Goal: Transaction & Acquisition: Purchase product/service

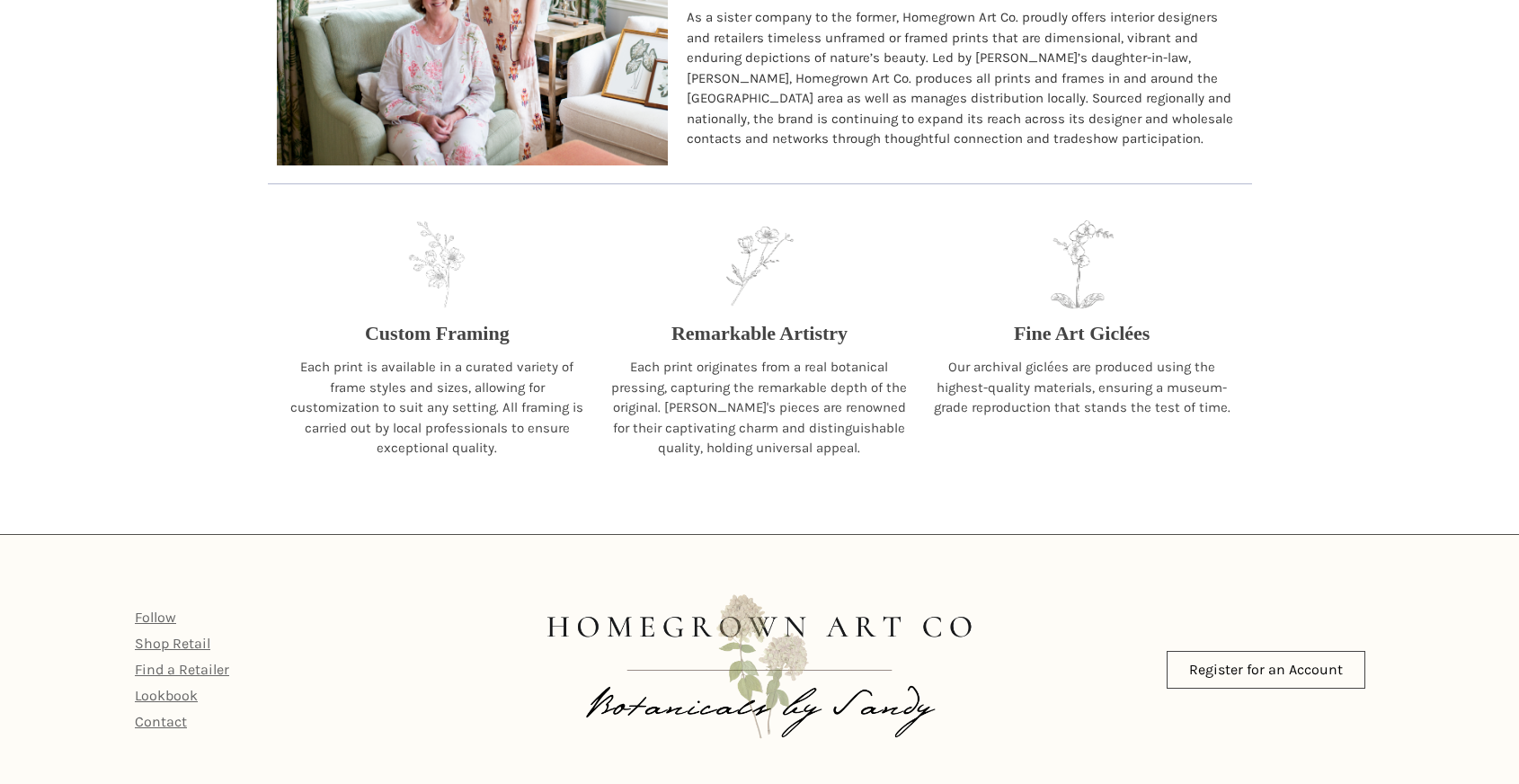
scroll to position [1823, 0]
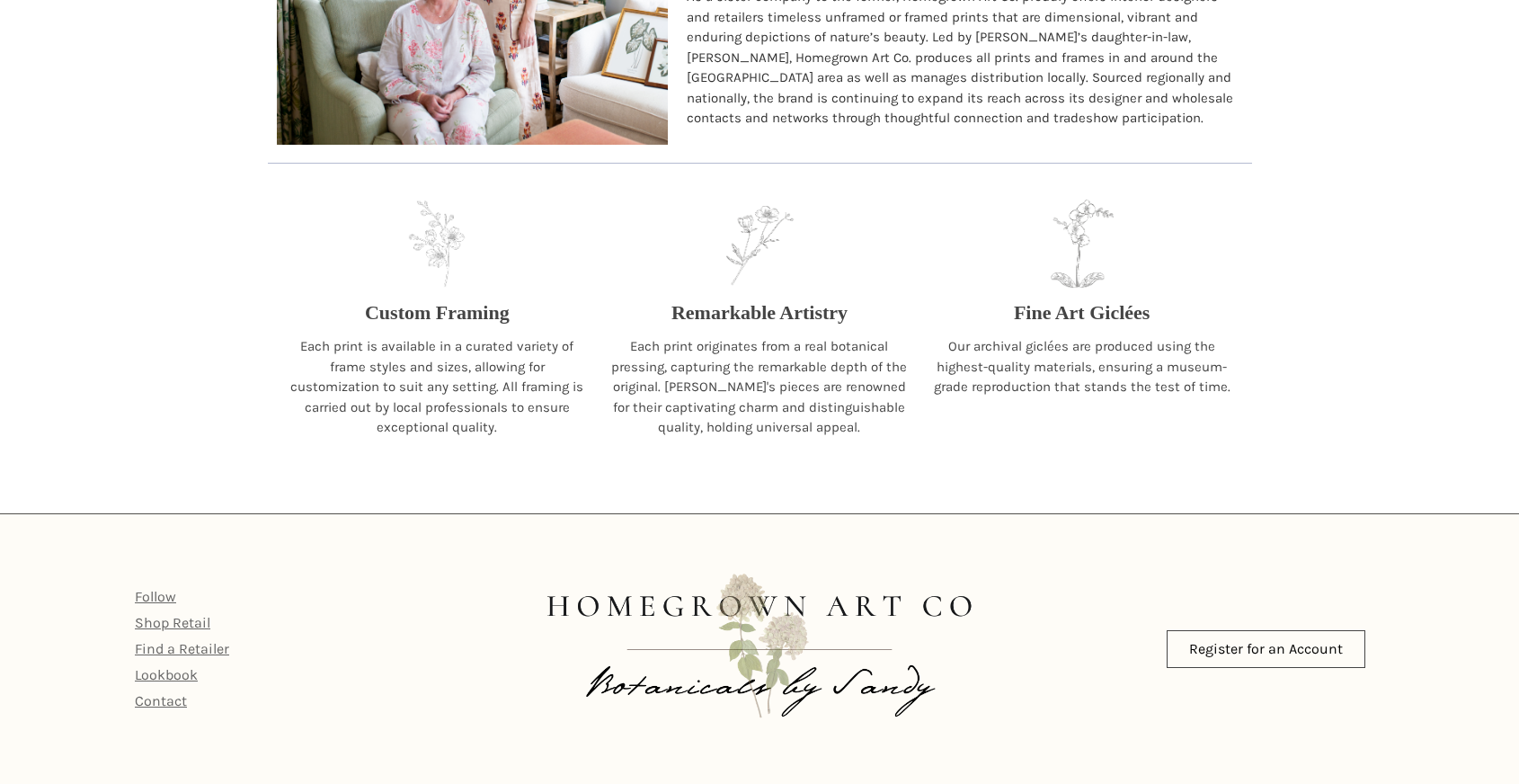
click at [1079, 317] on p "Fine Art Giclées" at bounding box center [1082, 312] width 137 height 30
click at [1077, 359] on p "Our archival giclées are produced using the highest-quality materials, ensuring…" at bounding box center [1082, 366] width 304 height 61
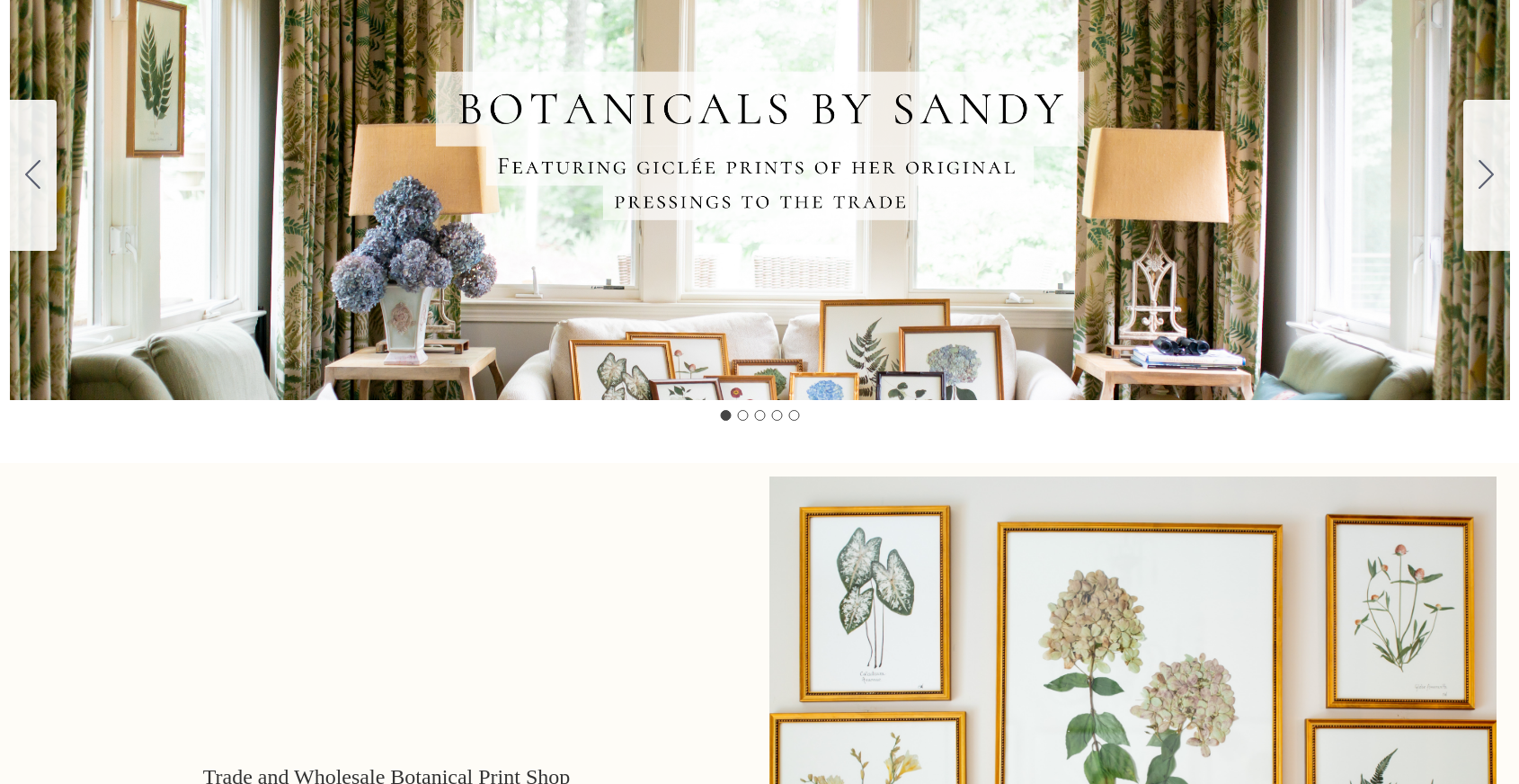
scroll to position [0, 0]
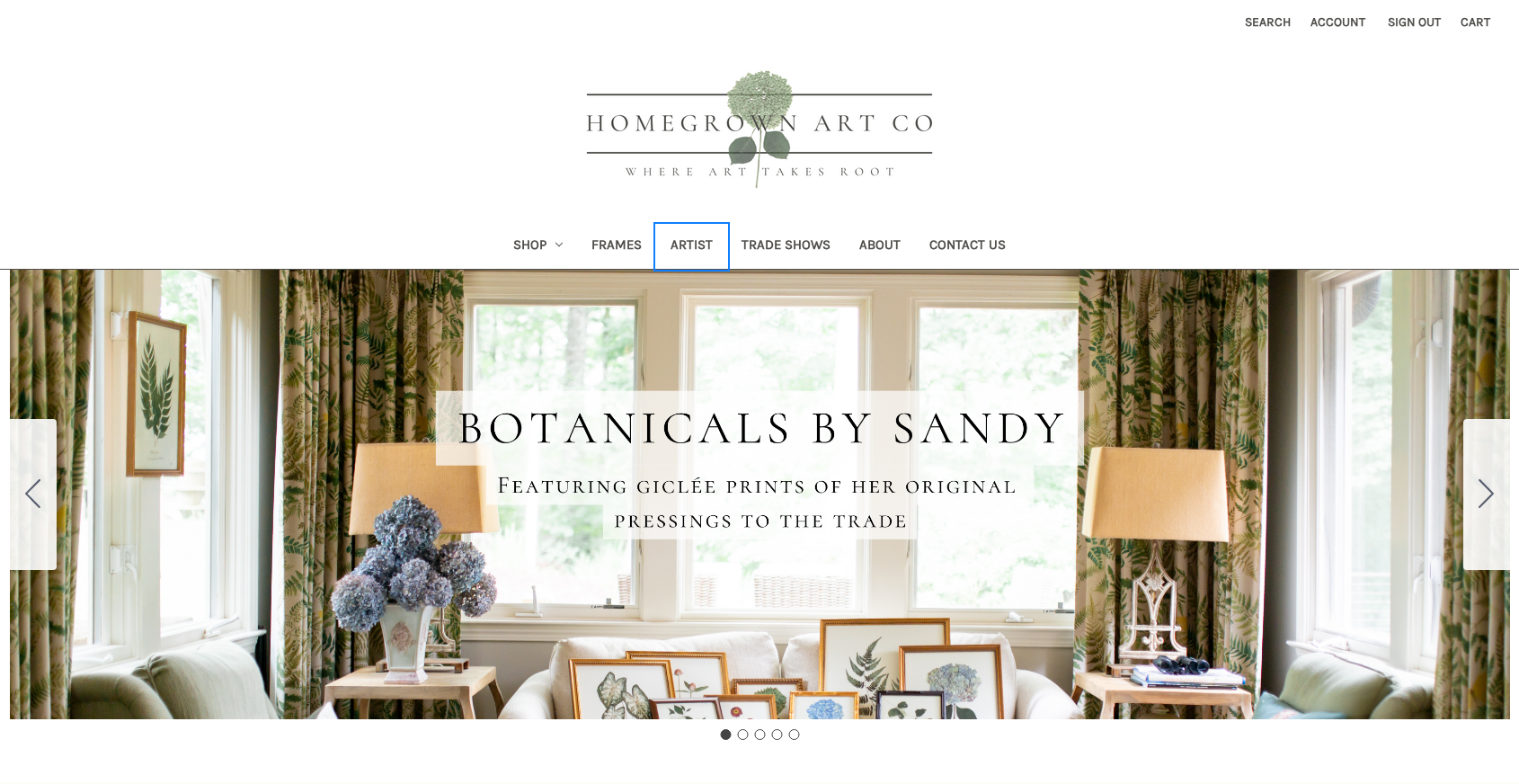
click at [682, 245] on link "Artist" at bounding box center [691, 246] width 71 height 44
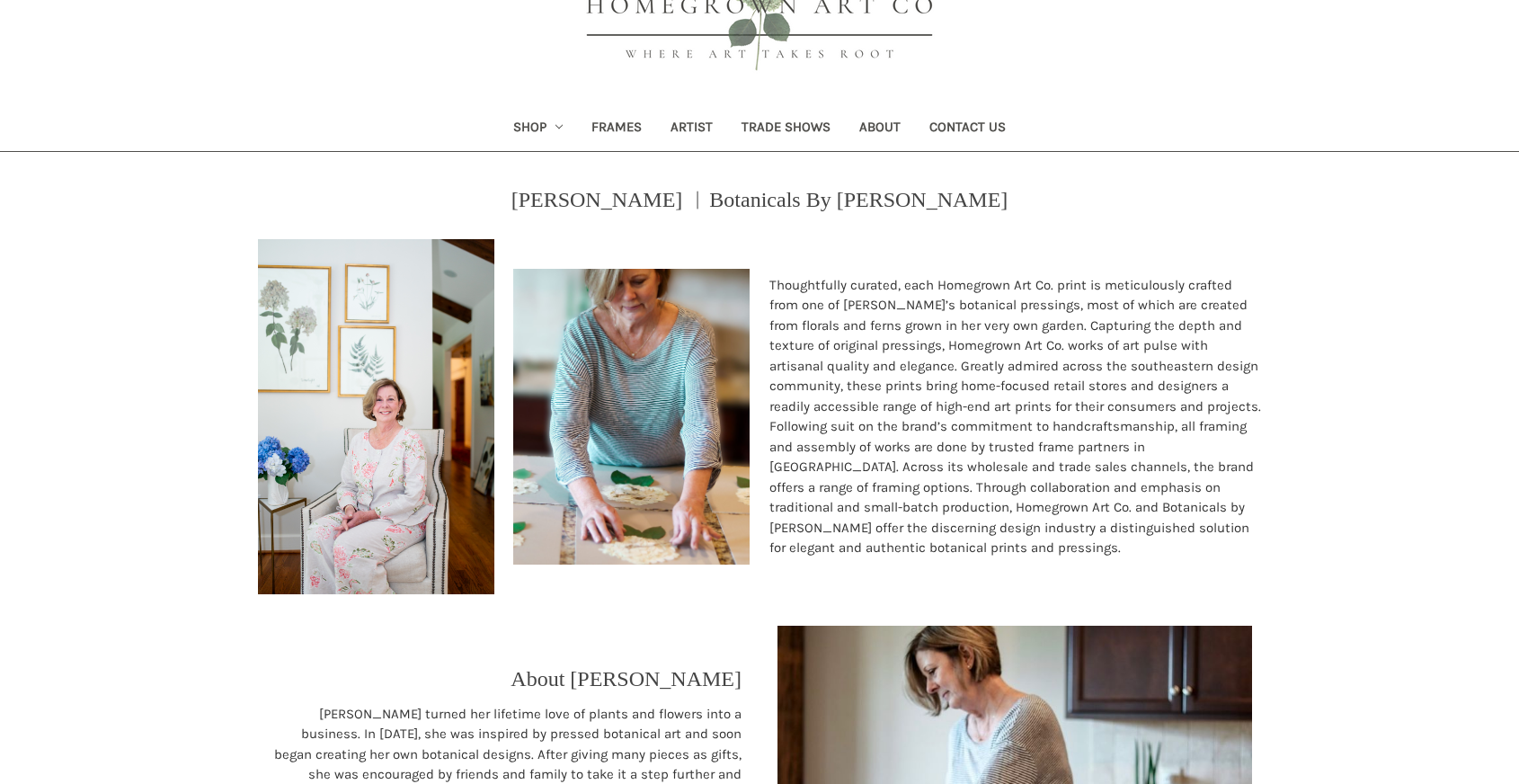
scroll to position [82, 0]
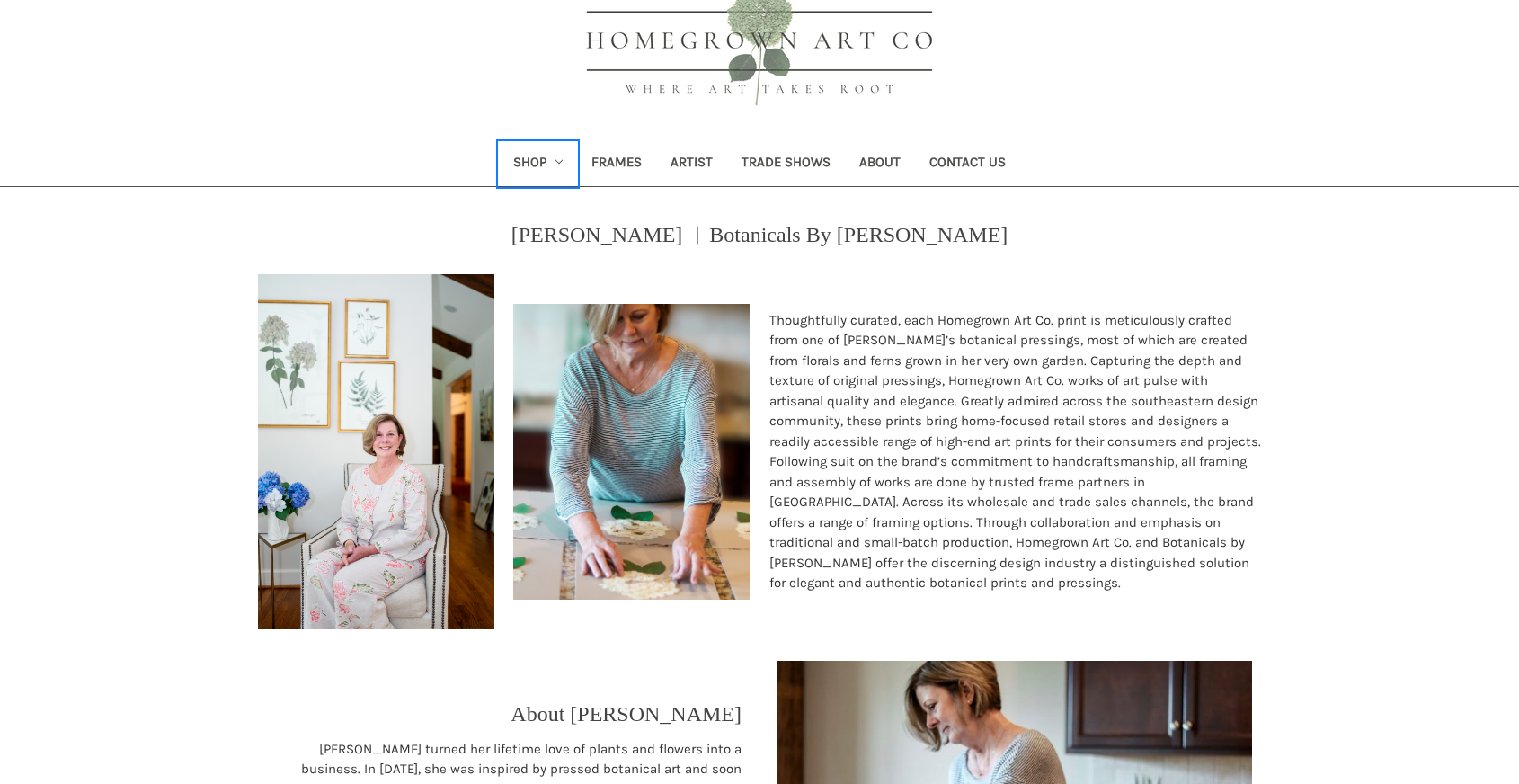
click at [559, 156] on link "Shop" at bounding box center [539, 163] width 80 height 44
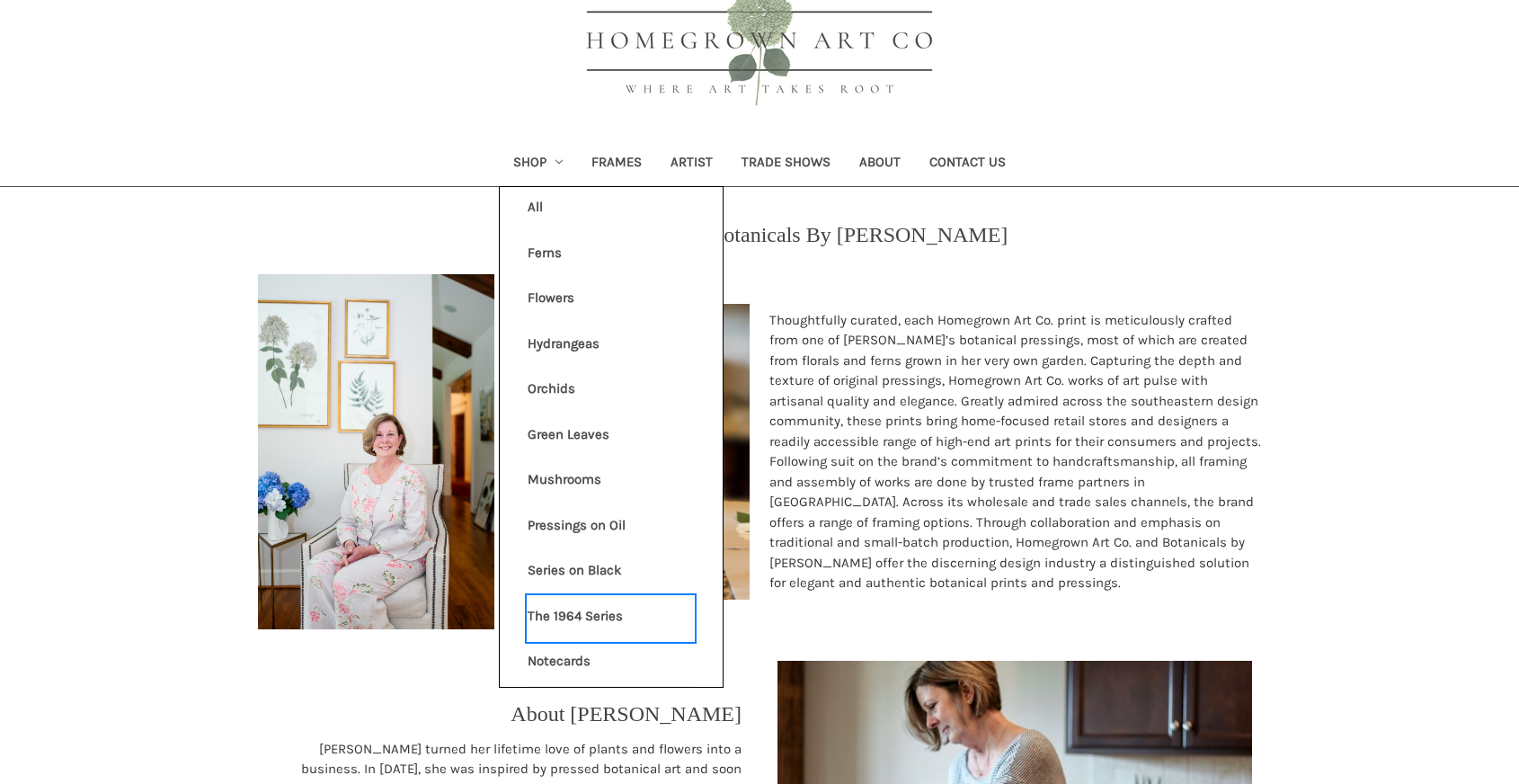
click at [606, 616] on link "The 1964 Series" at bounding box center [611, 618] width 166 height 45
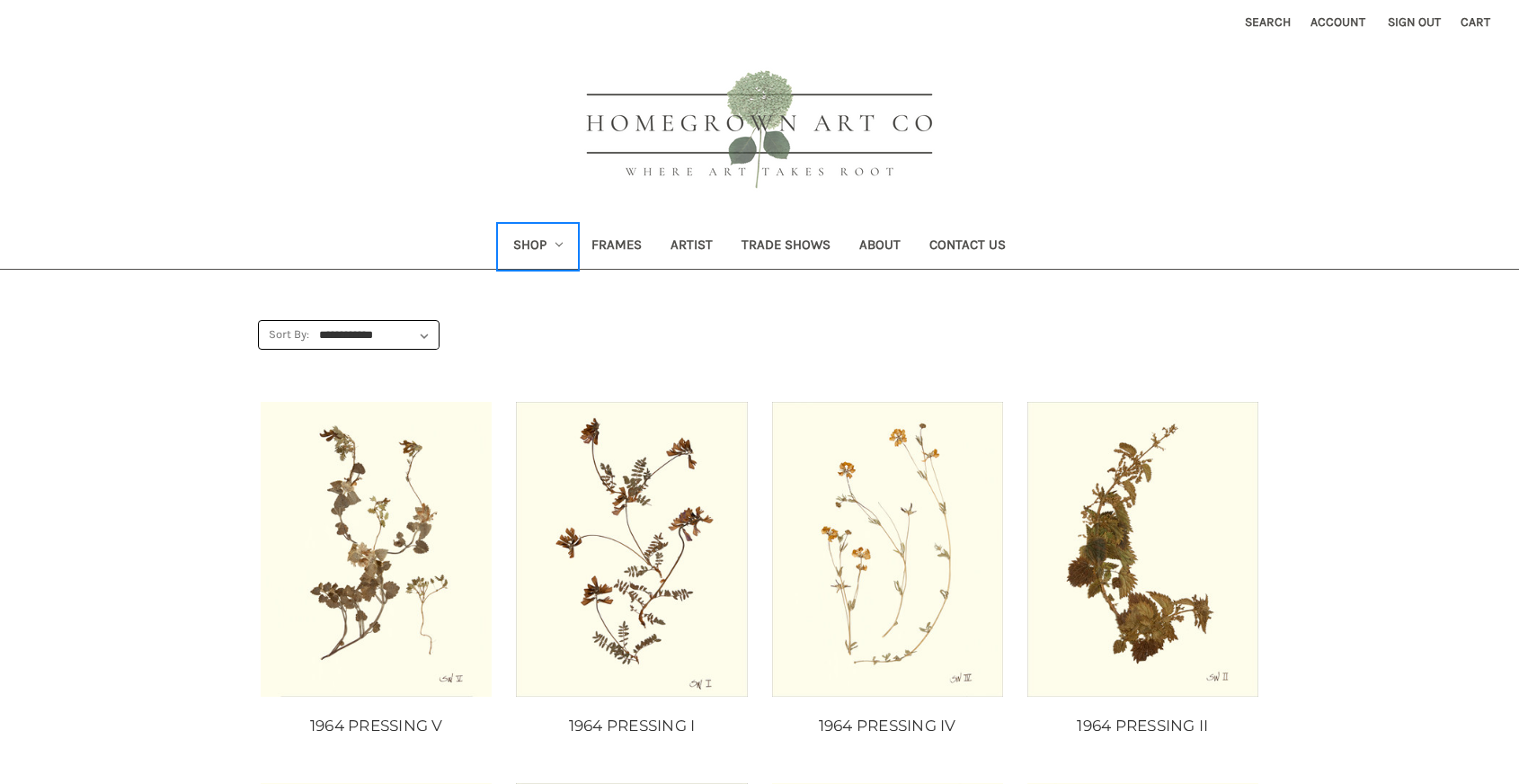
click at [550, 241] on link "Shop" at bounding box center [539, 246] width 80 height 44
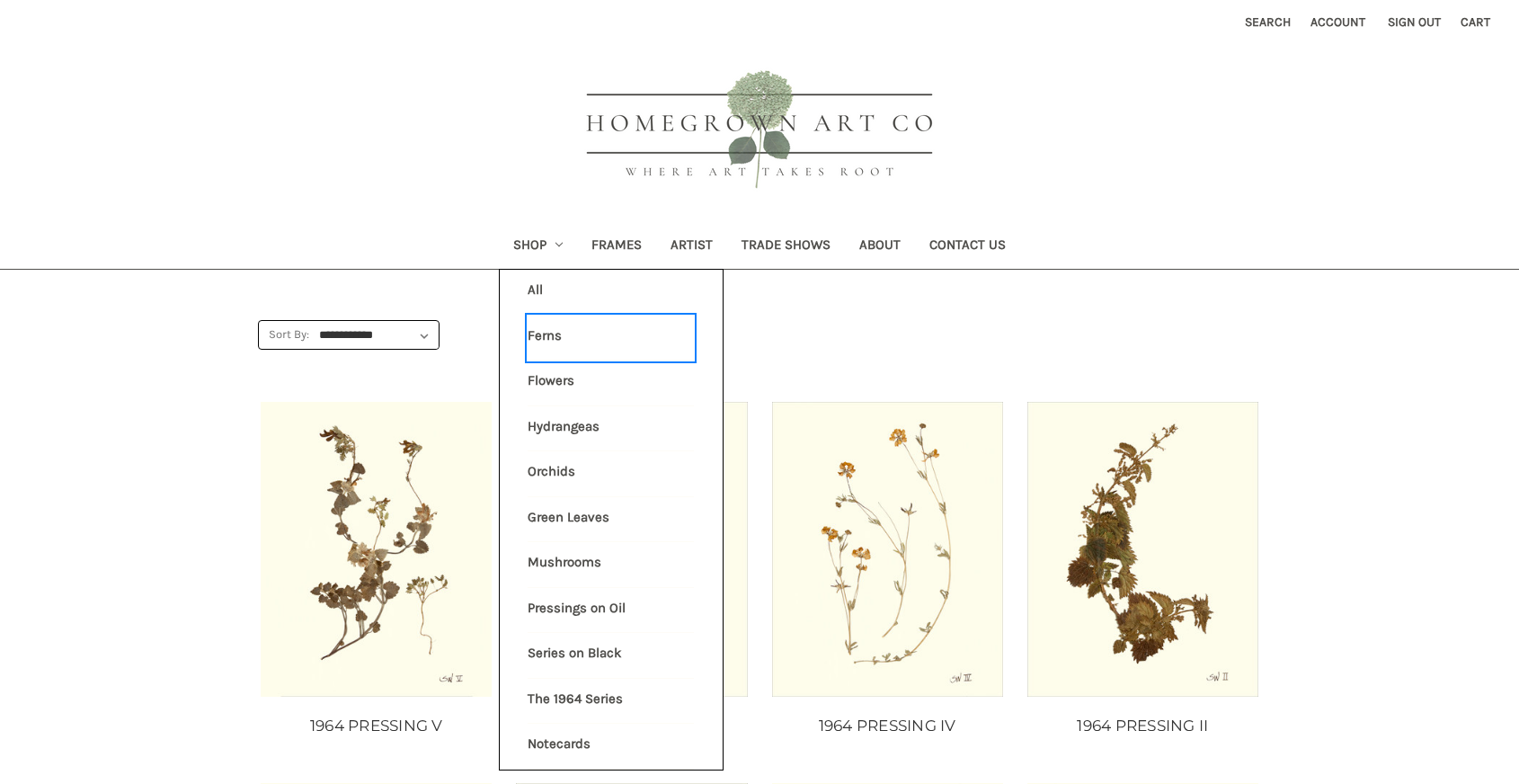
click at [556, 335] on link "Ferns" at bounding box center [611, 338] width 166 height 45
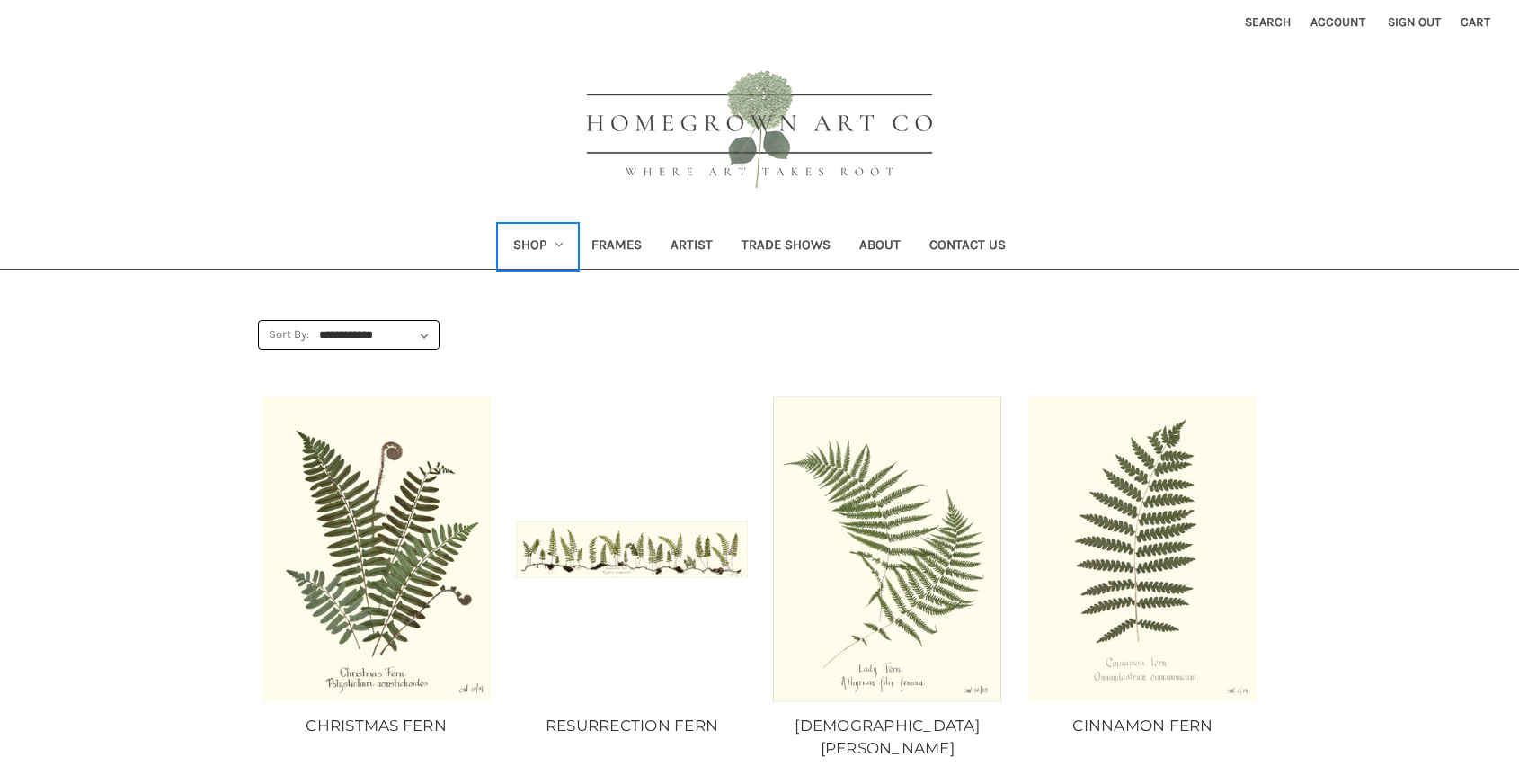
click at [557, 238] on link "Shop" at bounding box center [539, 246] width 80 height 44
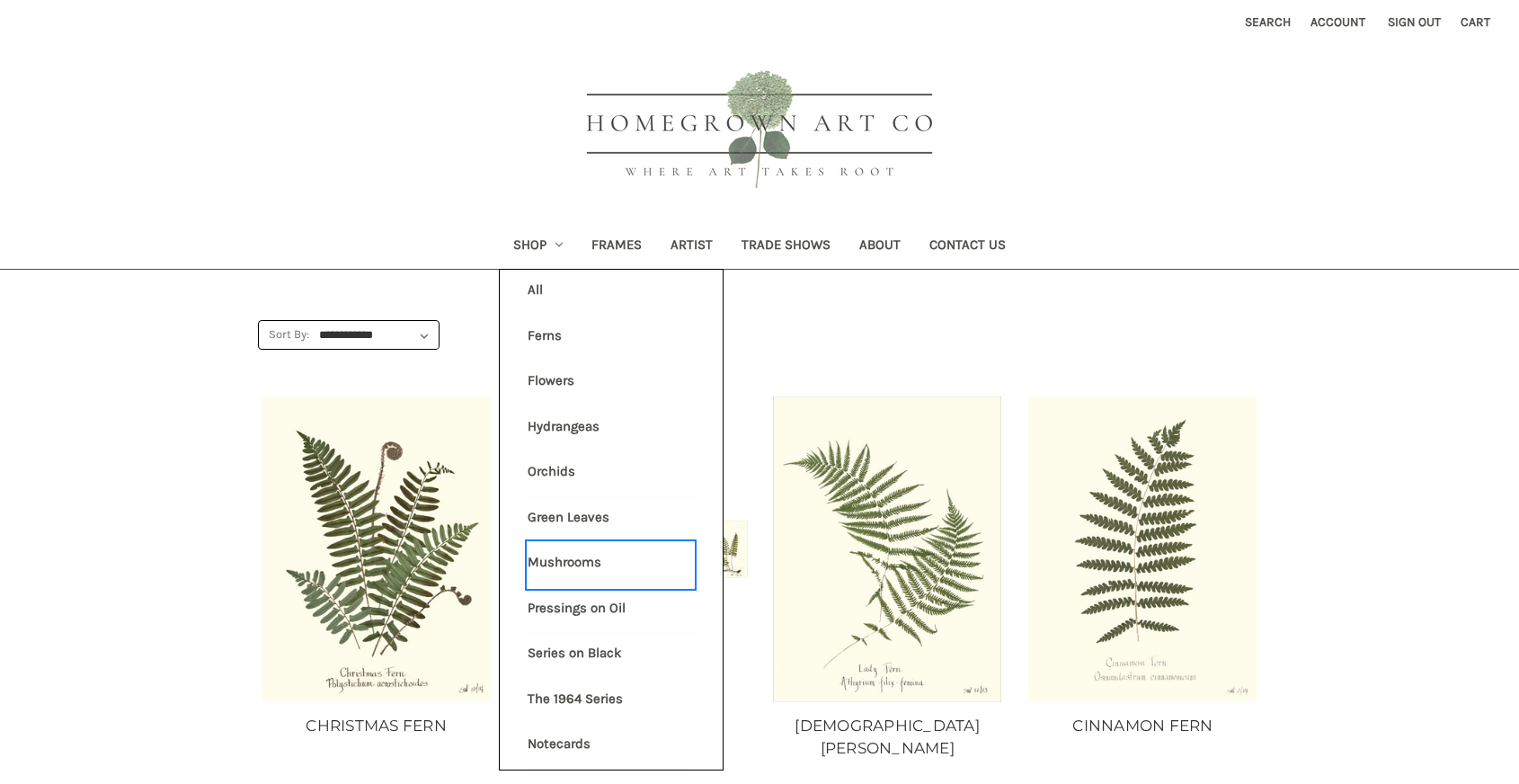
click at [554, 564] on link "Mushrooms" at bounding box center [611, 565] width 166 height 45
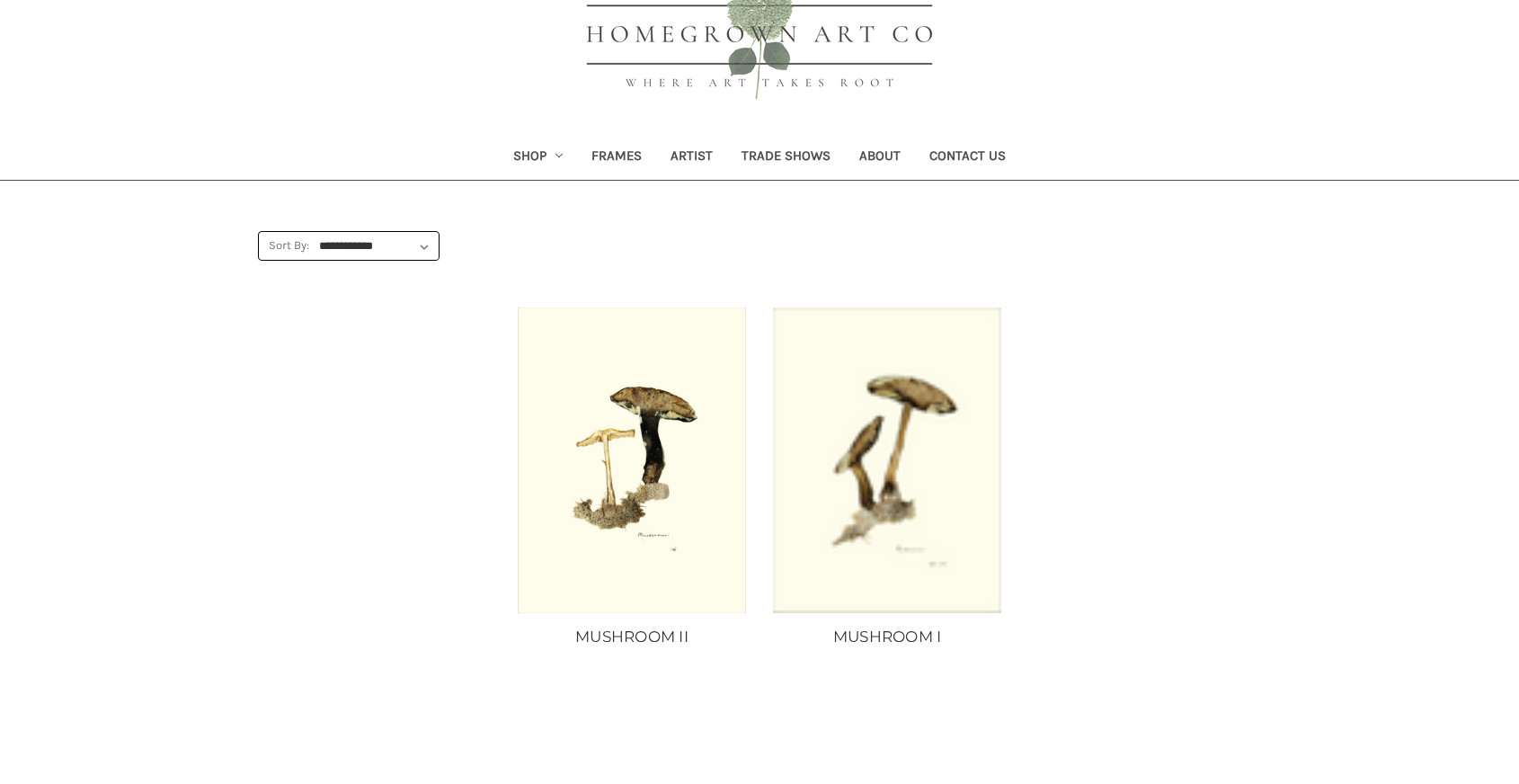
scroll to position [78, 0]
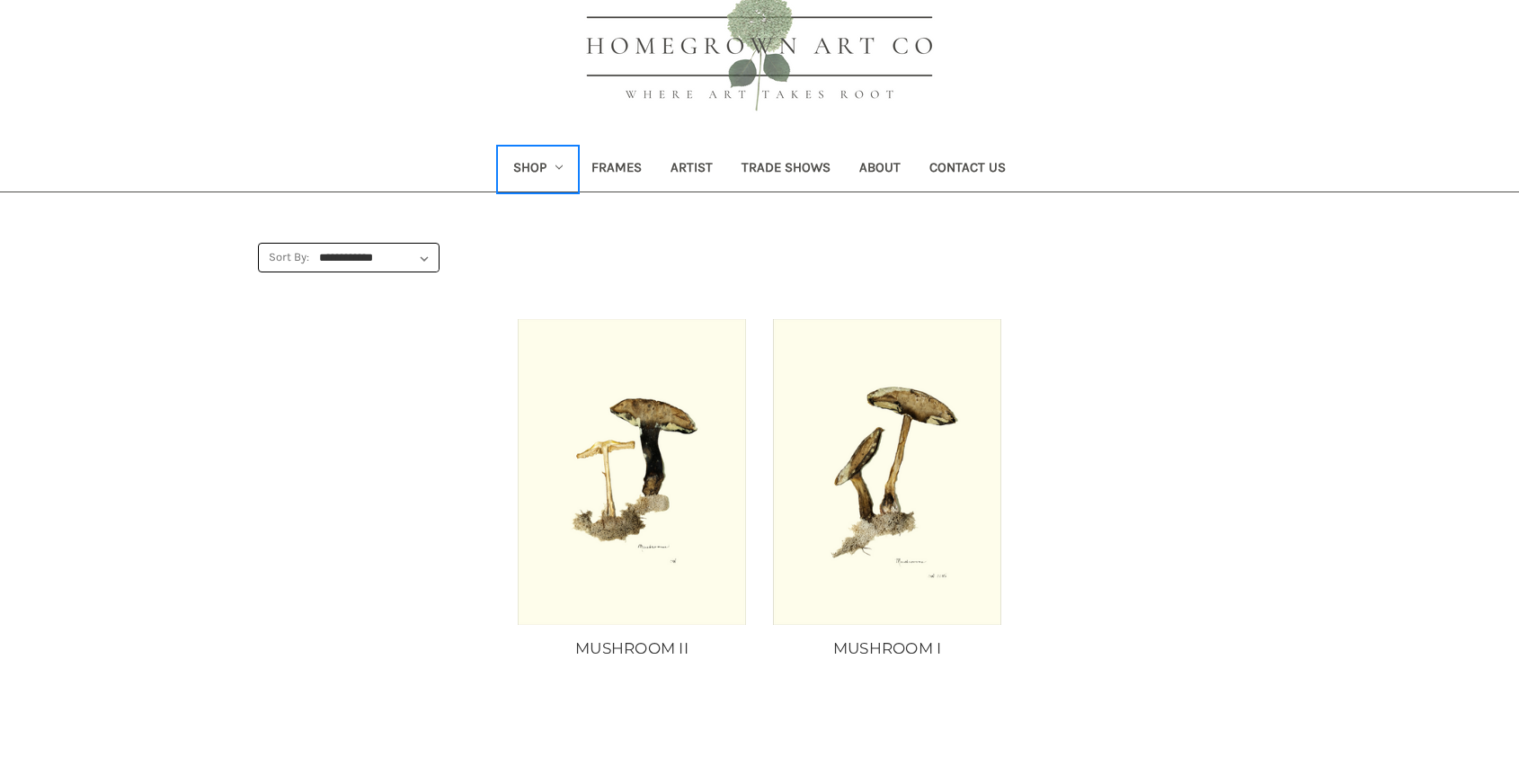
click at [526, 161] on link "Shop" at bounding box center [539, 169] width 80 height 44
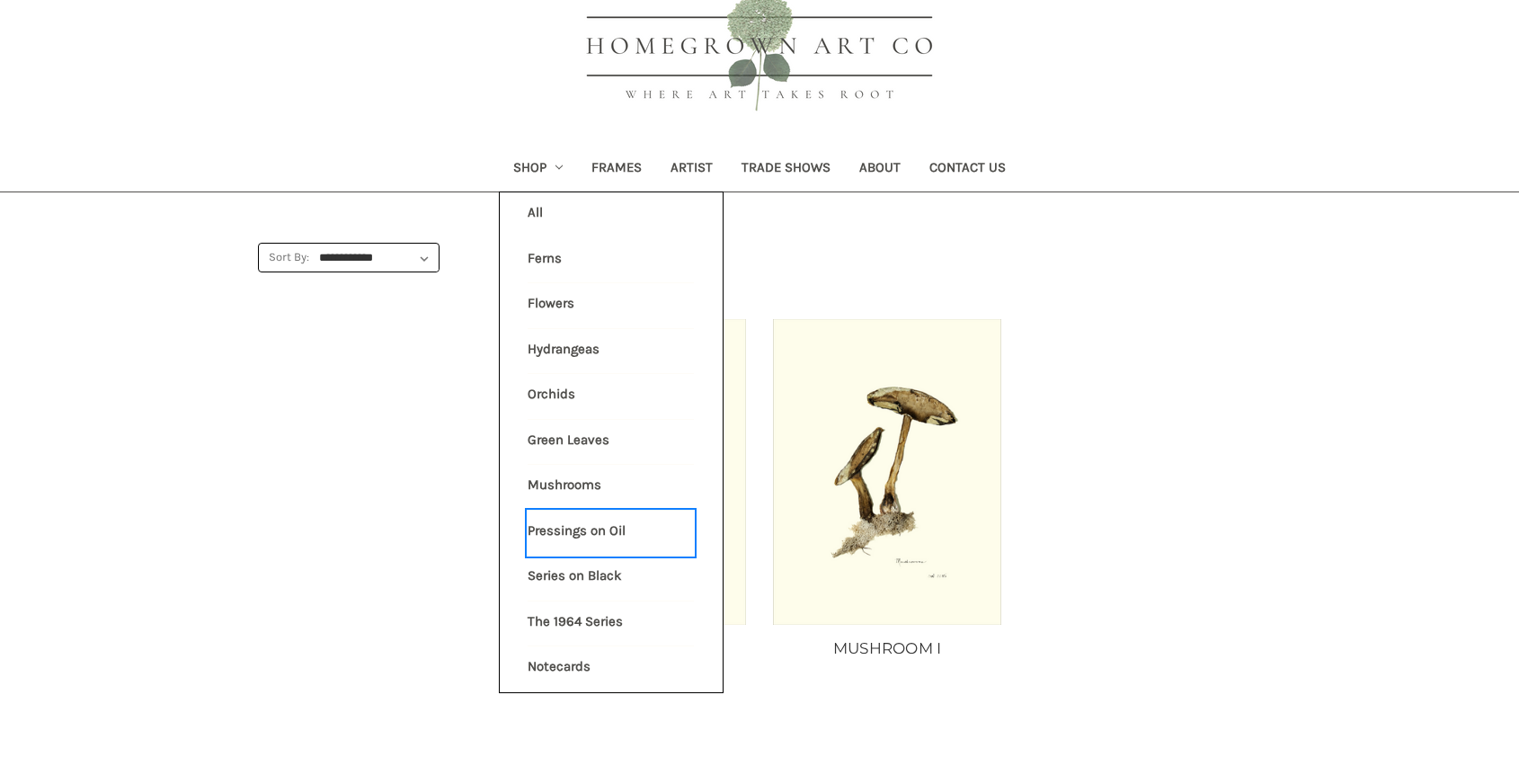
click at [589, 529] on link "Pressings on Oil" at bounding box center [611, 533] width 166 height 45
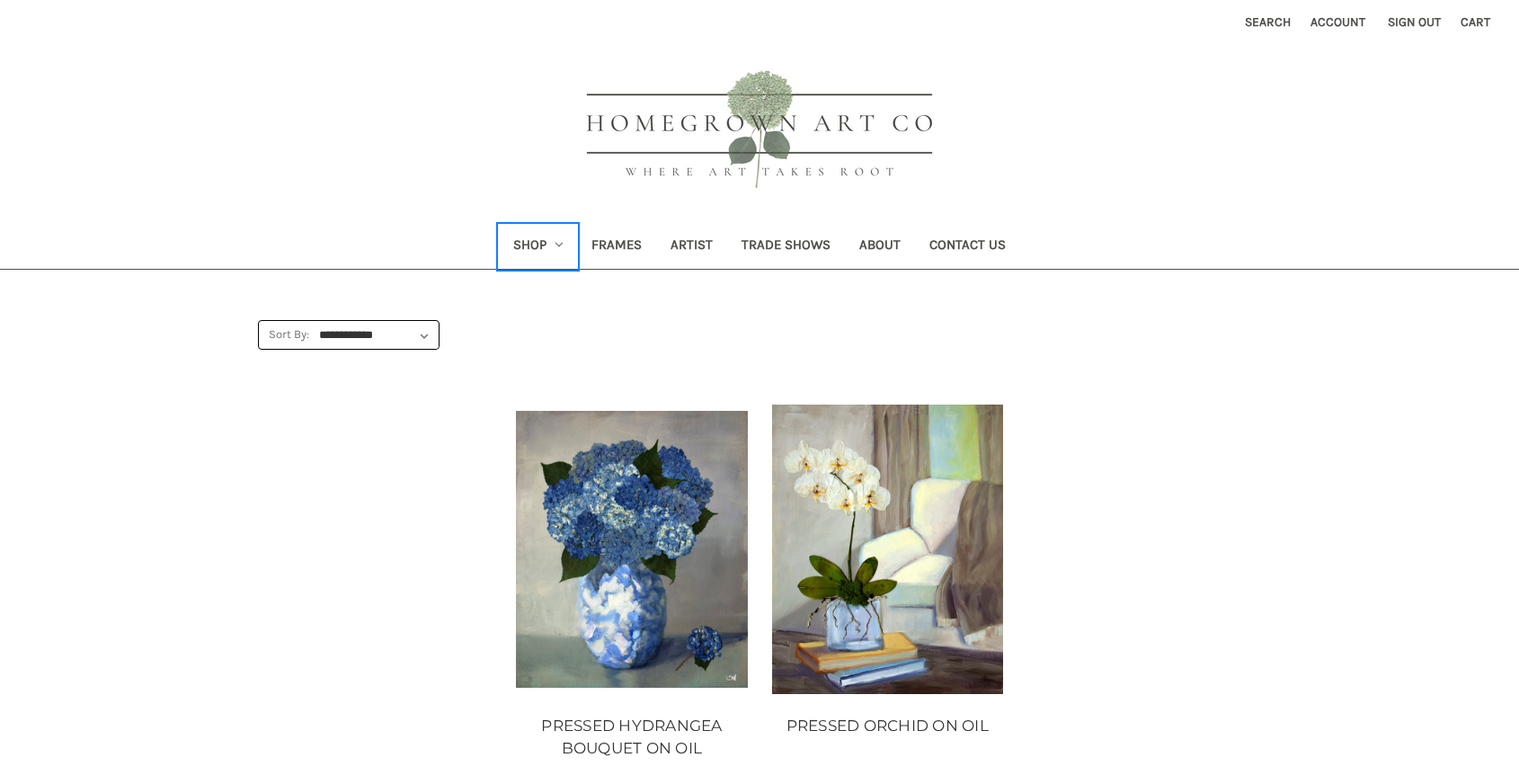
click at [552, 233] on link "Shop" at bounding box center [539, 246] width 80 height 44
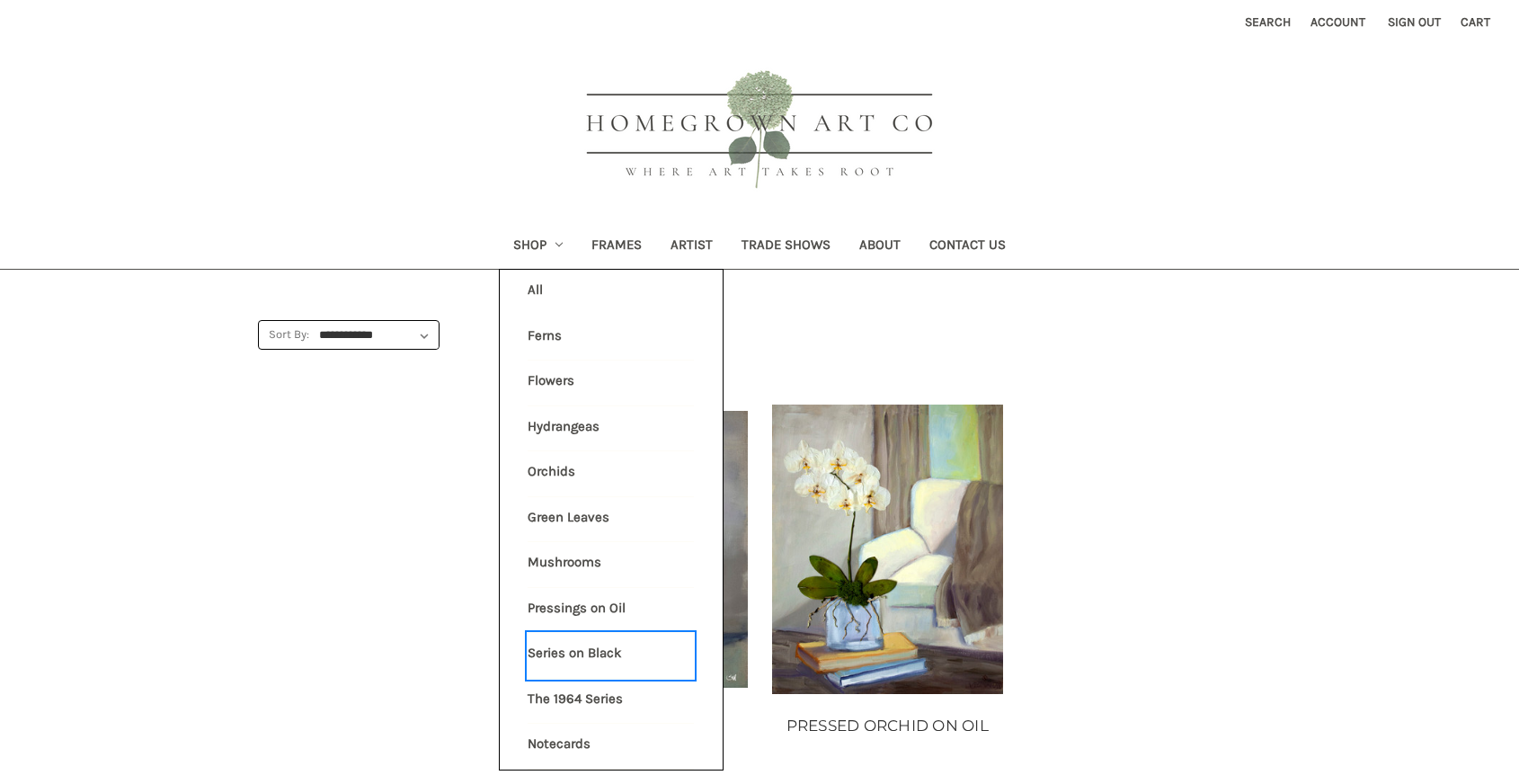
click at [605, 652] on link "Series on Black" at bounding box center [611, 655] width 166 height 45
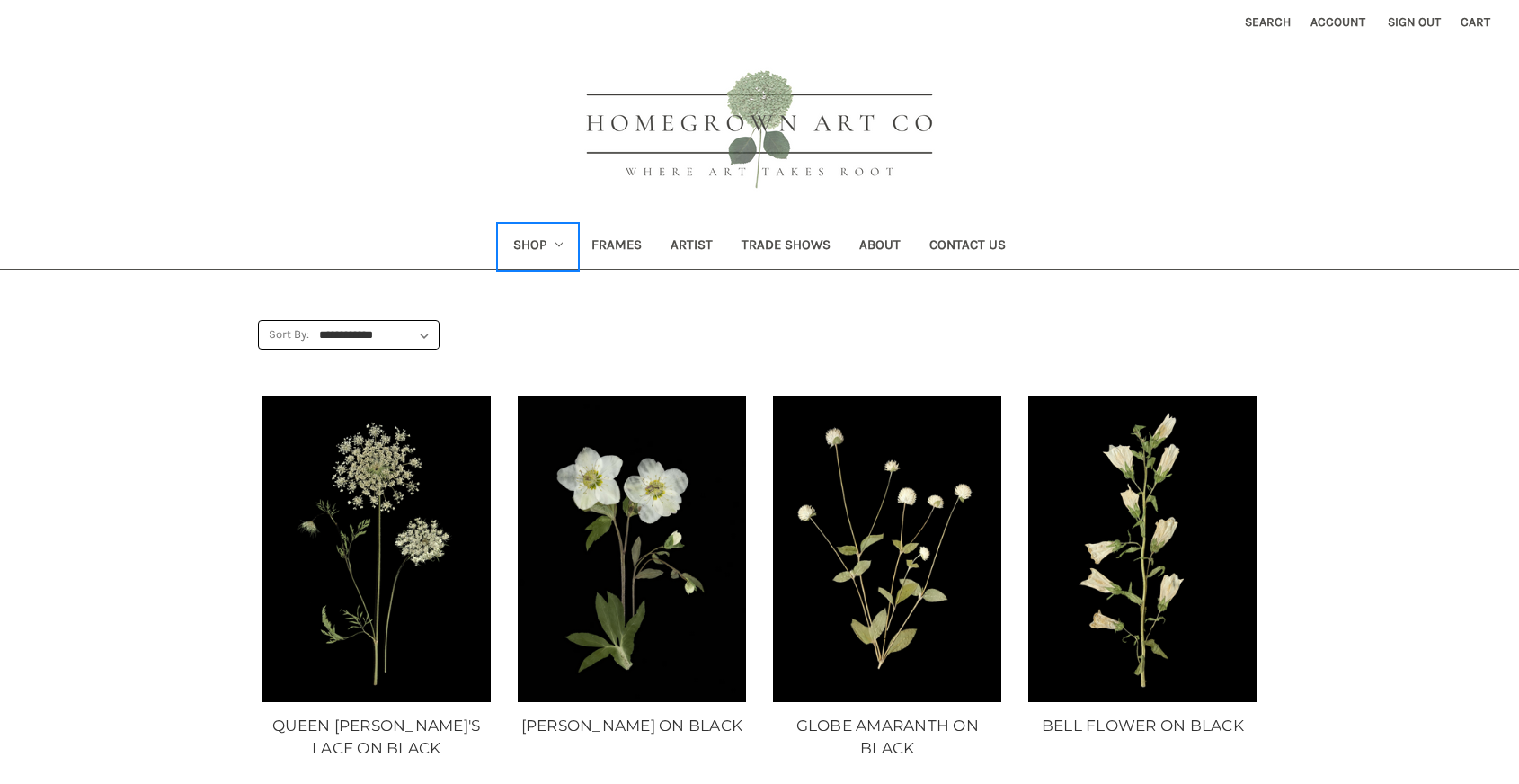
click at [562, 242] on icon "Shop" at bounding box center [558, 244] width 7 height 7
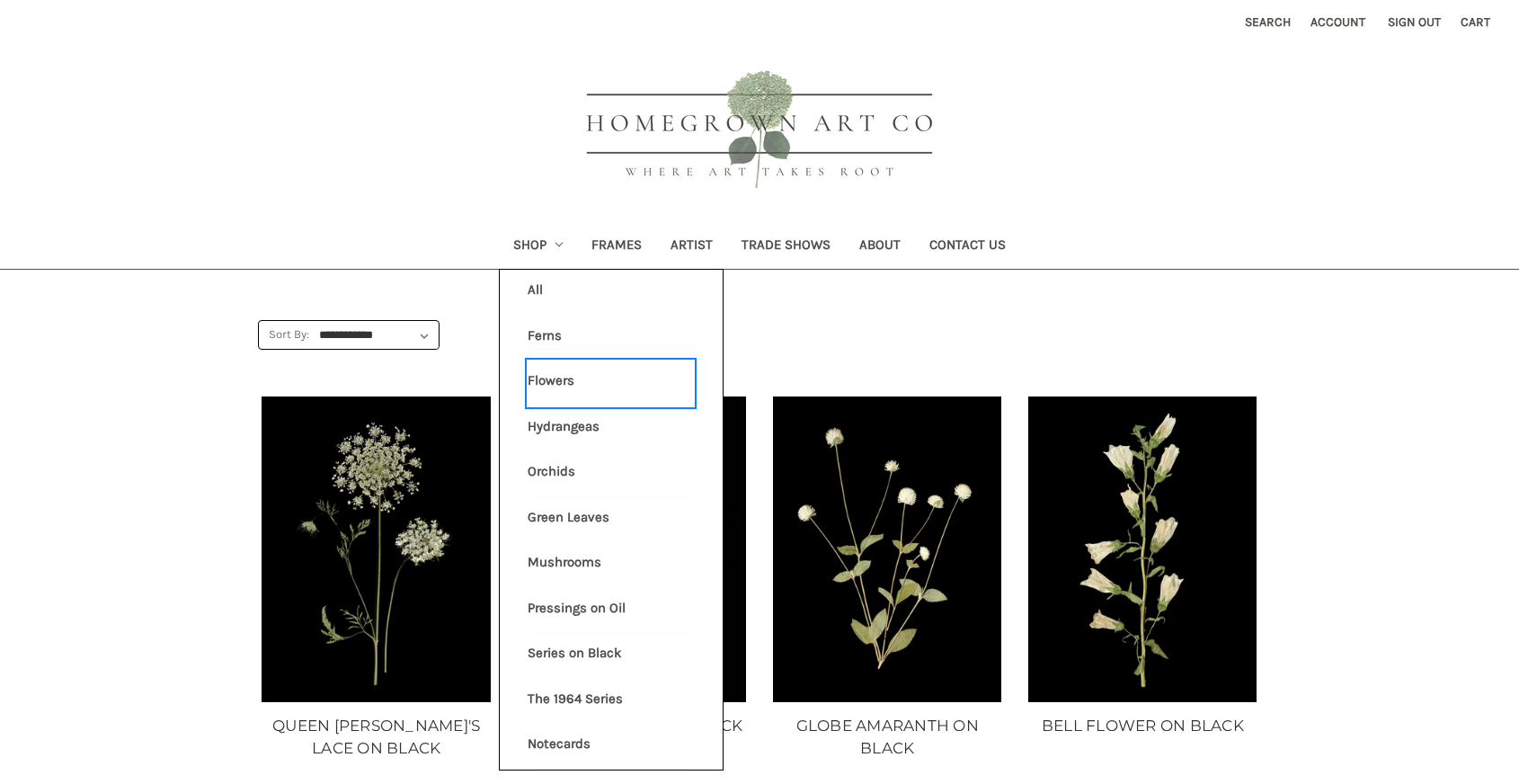
click at [549, 377] on link "Flowers" at bounding box center [611, 382] width 166 height 45
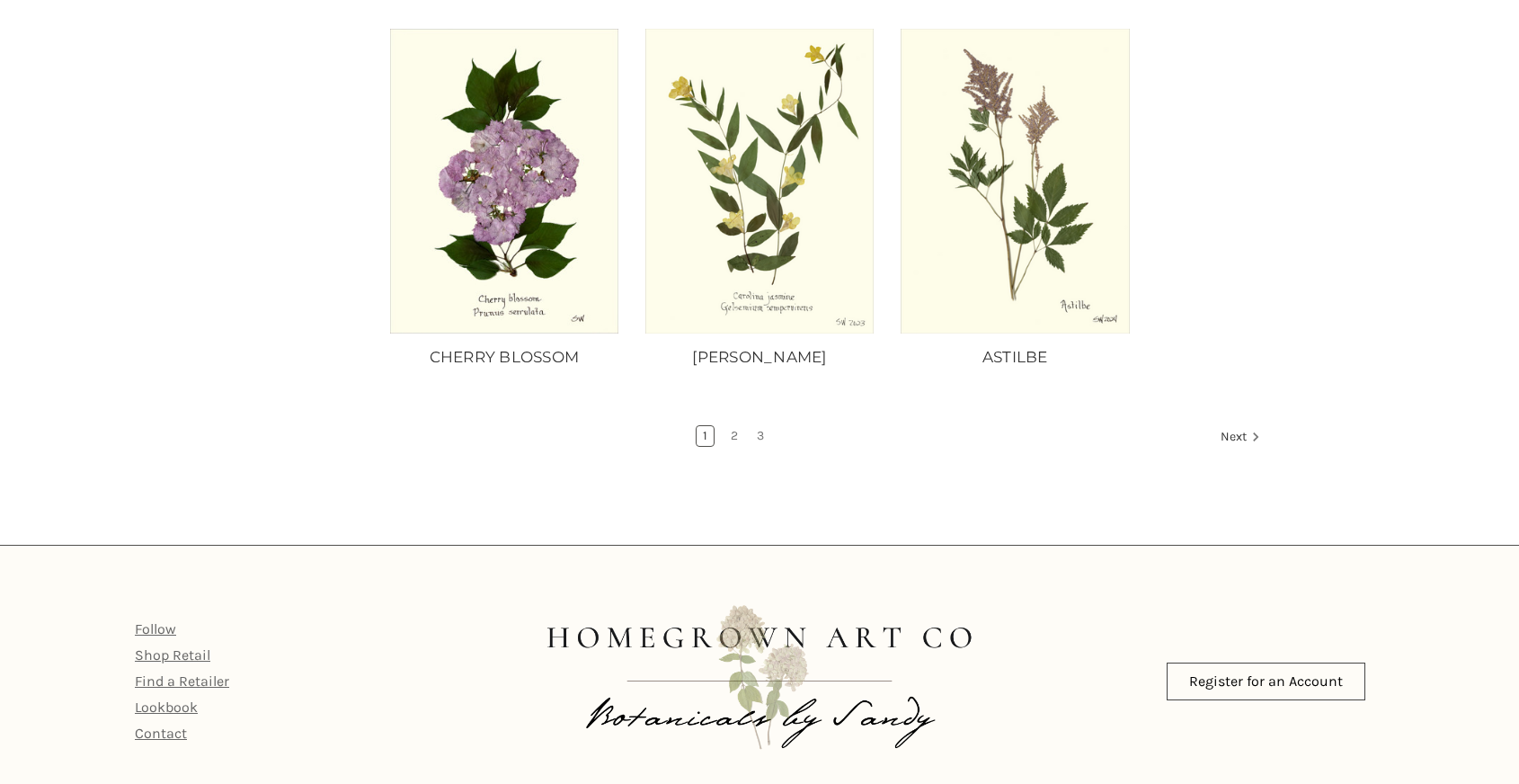
scroll to position [1542, 0]
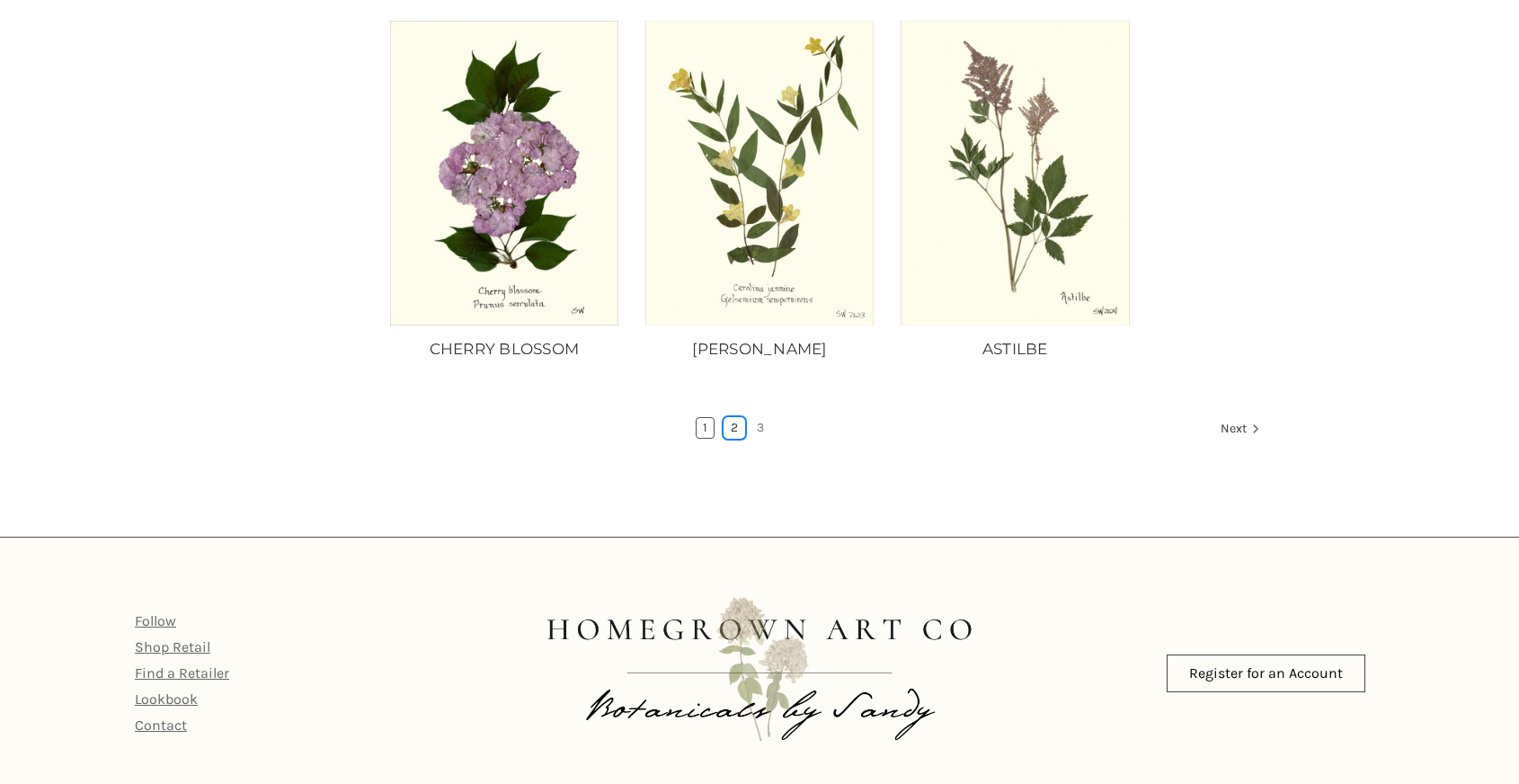
click at [730, 418] on link "2" at bounding box center [735, 428] width 19 height 19
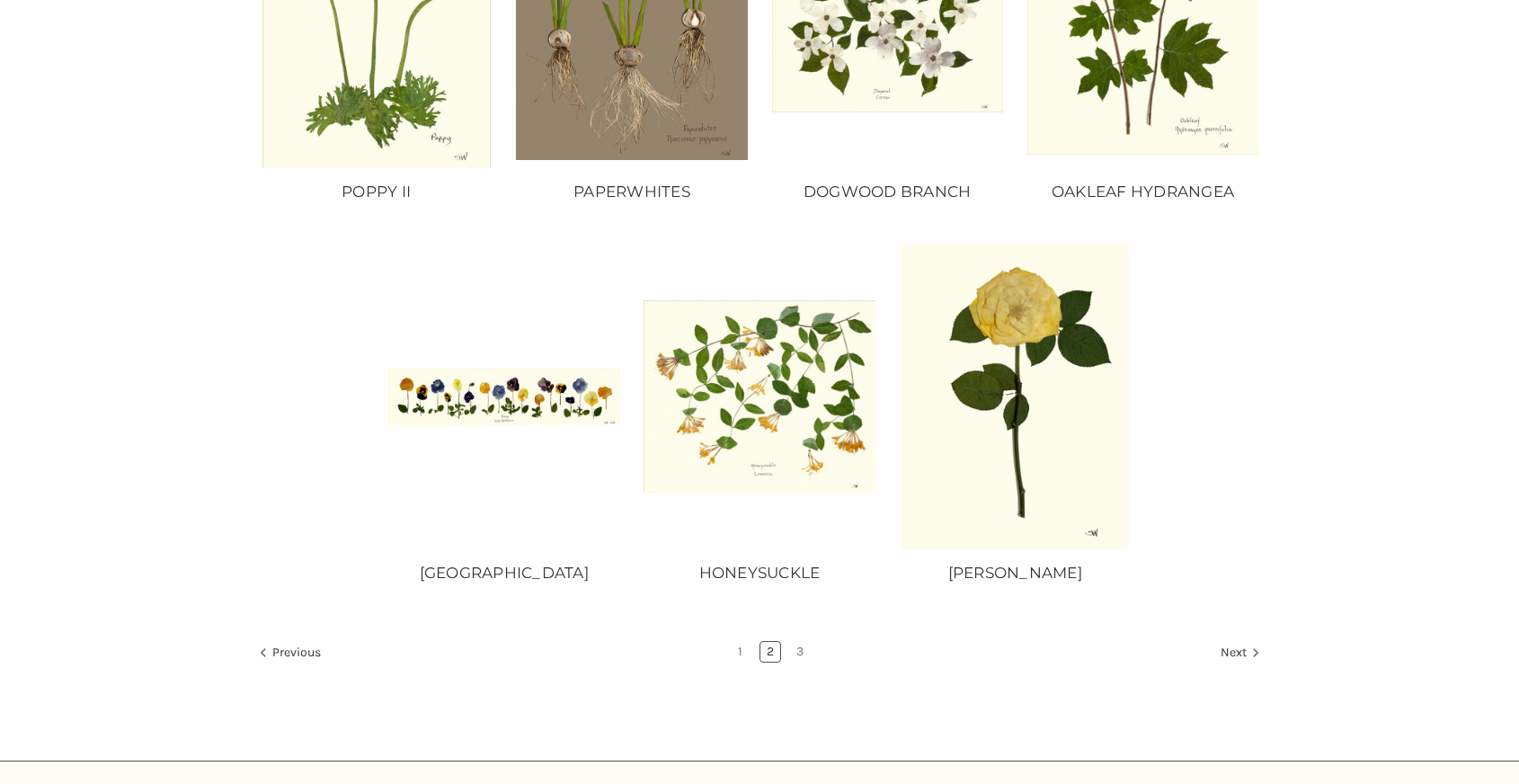
scroll to position [1315, 0]
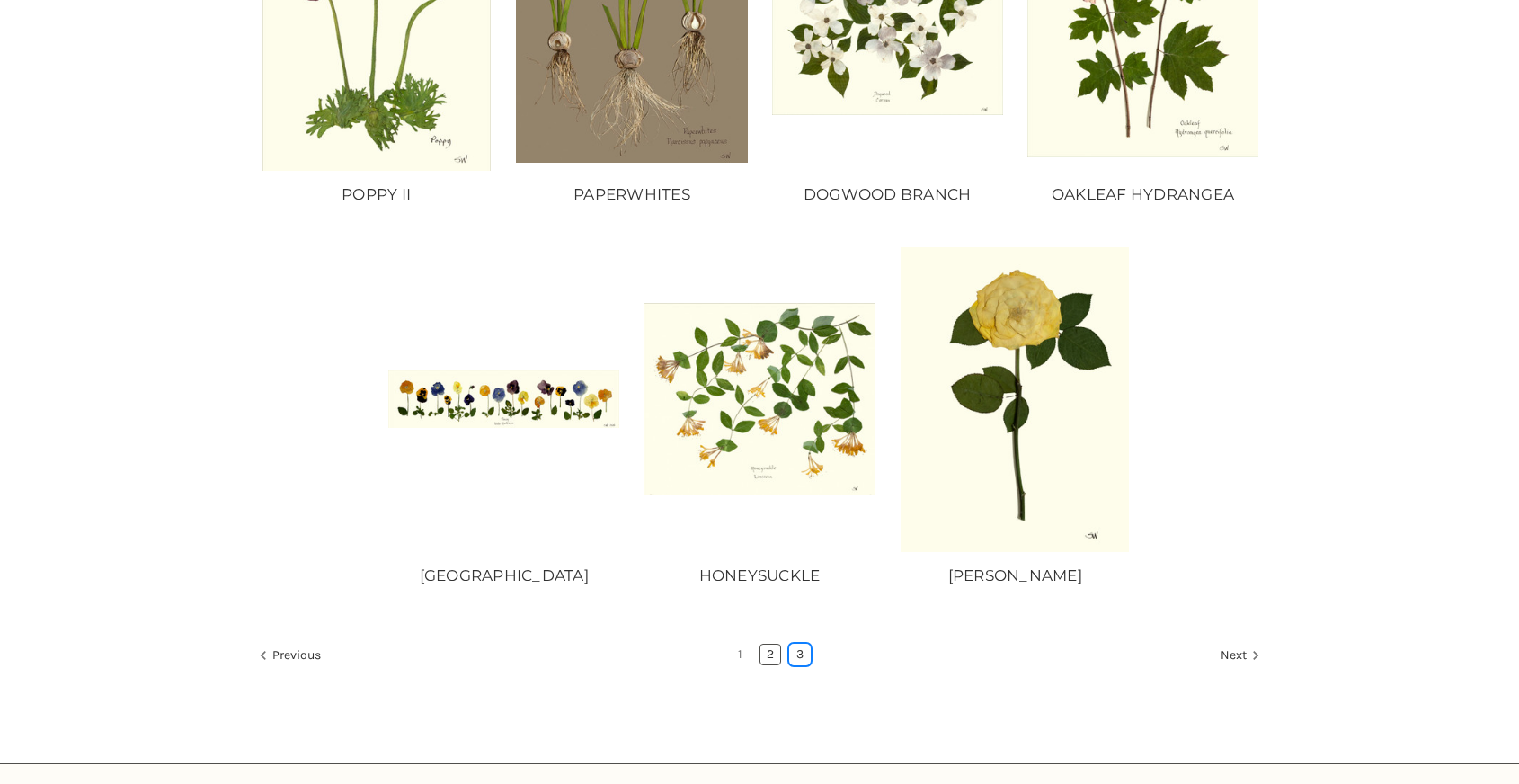
click at [797, 654] on link "3" at bounding box center [800, 654] width 19 height 19
